Goal: Task Accomplishment & Management: Manage account settings

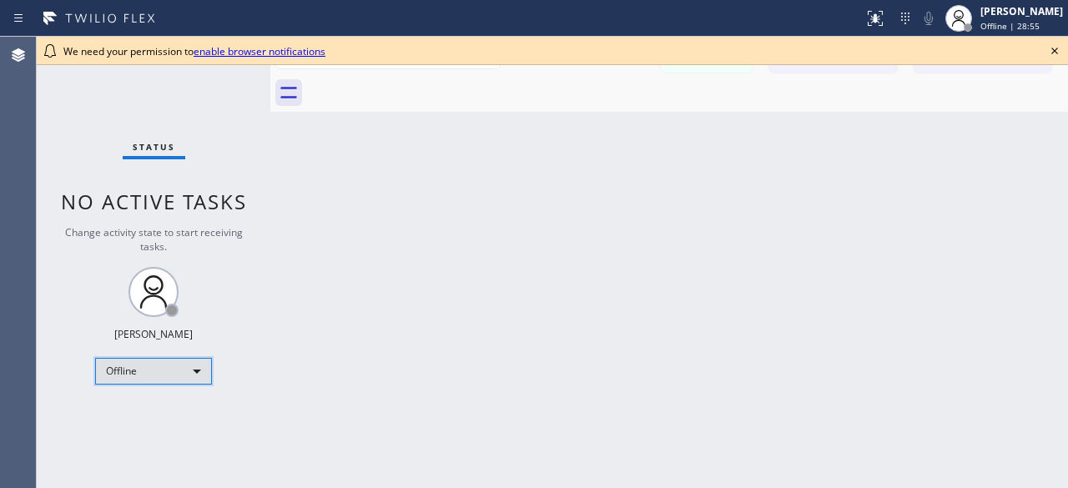
click at [194, 369] on div "Offline" at bounding box center [153, 371] width 117 height 27
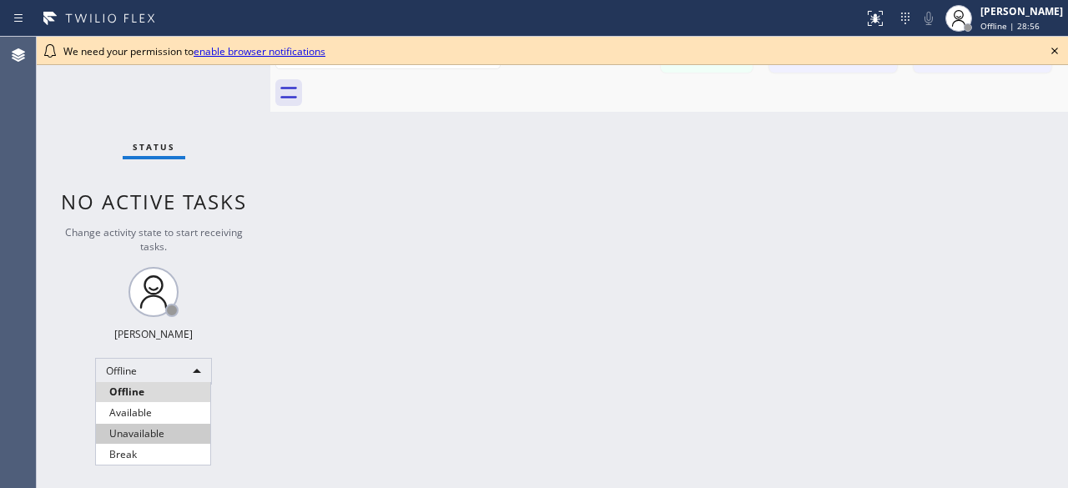
click at [153, 429] on li "Unavailable" at bounding box center [153, 434] width 114 height 20
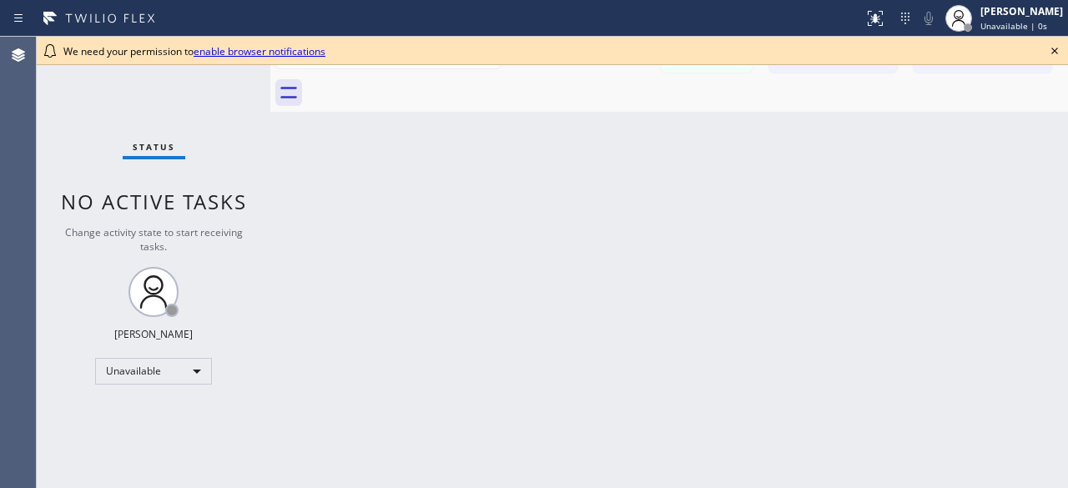
click at [1058, 52] on icon at bounding box center [1054, 51] width 20 height 20
click at [1042, 346] on div "Back to Dashboard Change Sender ID Customers Technicians [PERSON_NAME] [PERSON_…" at bounding box center [668, 262] width 797 height 451
click at [194, 373] on div "Offline" at bounding box center [153, 371] width 117 height 27
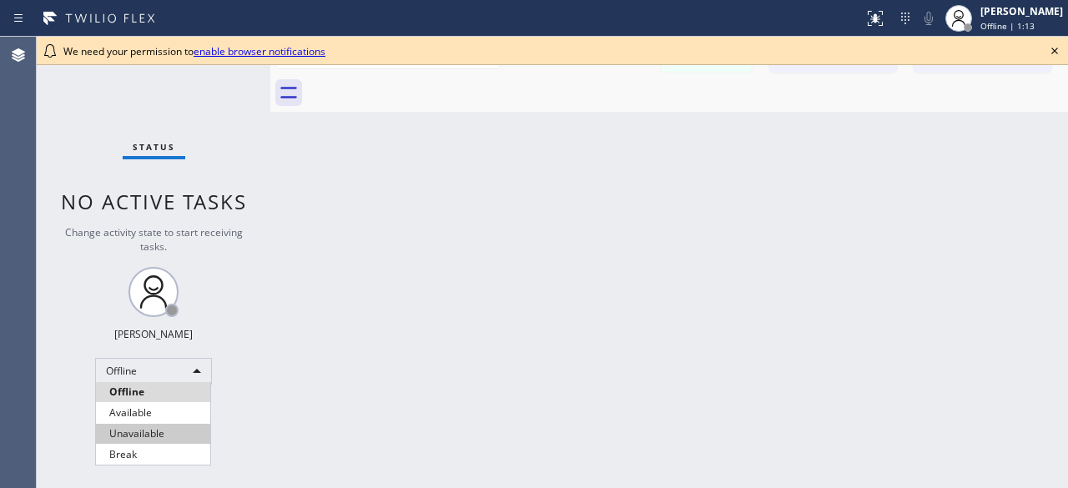
click at [144, 431] on li "Unavailable" at bounding box center [153, 434] width 114 height 20
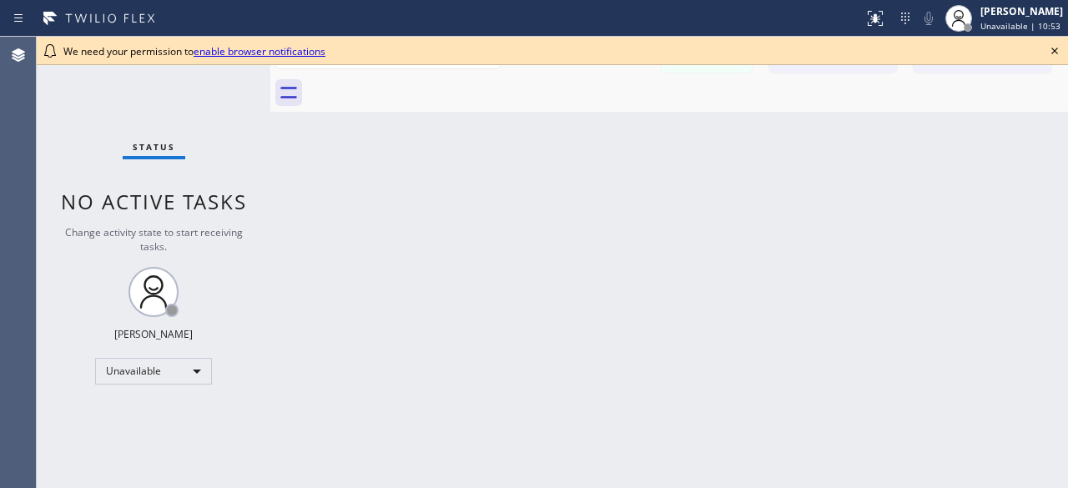
click at [37, 114] on div "Status No active tasks Change activity state to start receiving tasks. [PERSON_…" at bounding box center [154, 262] width 234 height 451
drag, startPoint x: 189, startPoint y: 385, endPoint x: 196, endPoint y: 371, distance: 15.3
click at [196, 371] on div "Status No active tasks Change activity state to start receiving tasks. [PERSON_…" at bounding box center [154, 262] width 234 height 451
click at [196, 371] on div "Unavailable" at bounding box center [153, 371] width 117 height 27
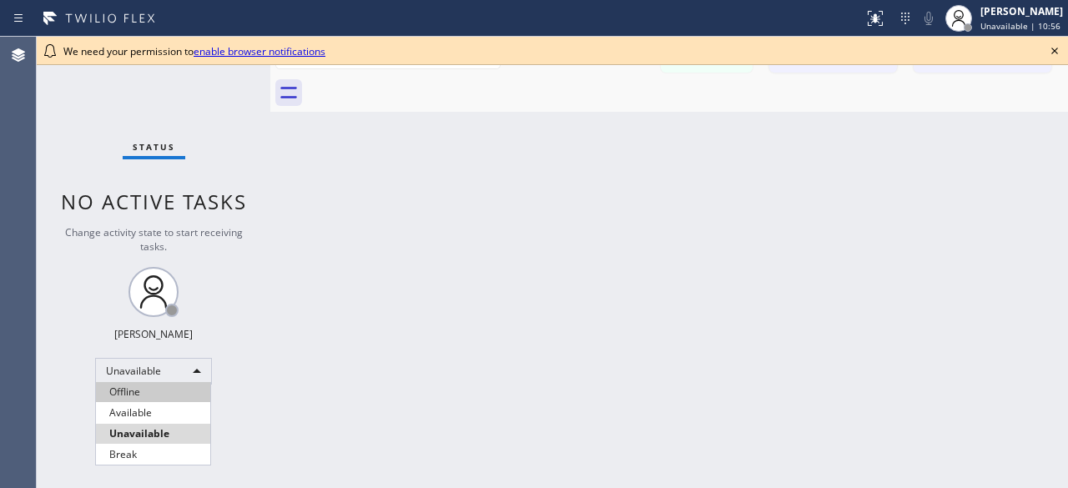
click at [163, 389] on li "Offline" at bounding box center [153, 392] width 114 height 20
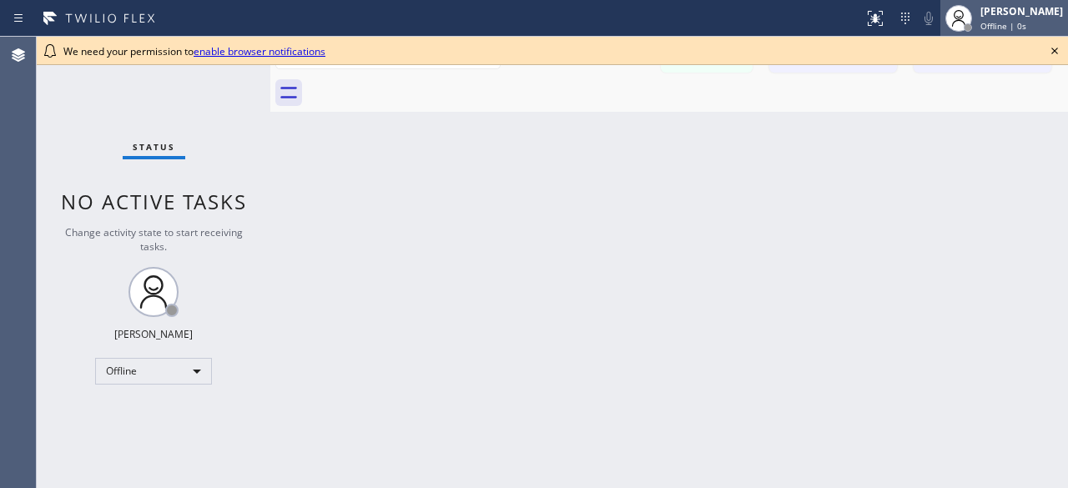
click at [1026, 22] on span "Offline | 0s" at bounding box center [1003, 26] width 46 height 12
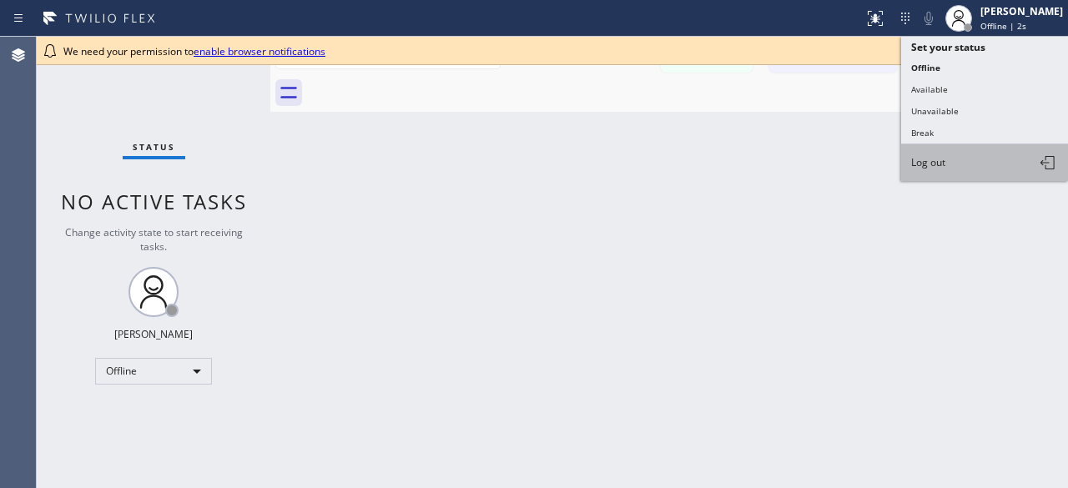
click at [939, 152] on button "Log out" at bounding box center [984, 162] width 167 height 37
